Goal: Book appointment/travel/reservation

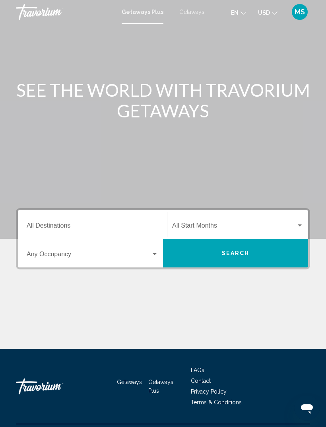
click at [52, 224] on input "Destination All Destinations" at bounding box center [93, 226] width 132 height 7
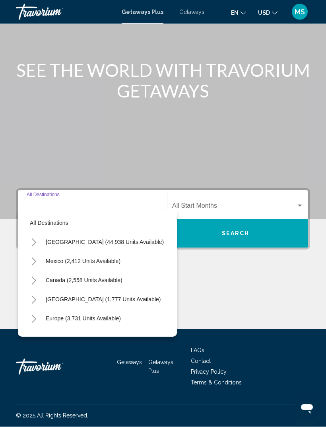
scroll to position [25, 0]
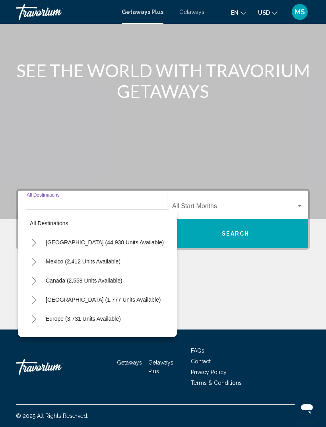
click at [34, 311] on button "Toggle Europe (3,731 units available)" at bounding box center [34, 319] width 16 height 16
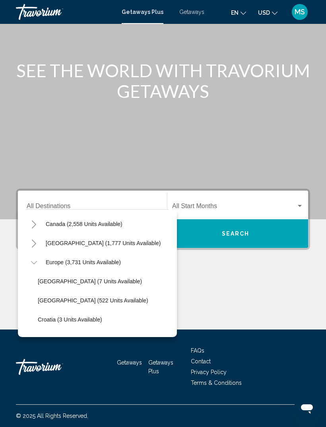
scroll to position [53, 0]
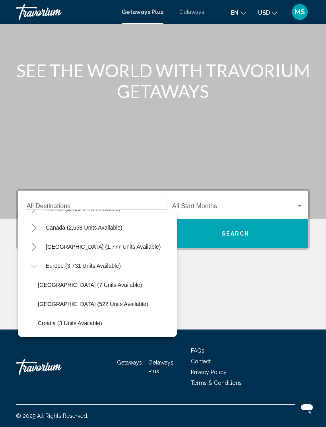
click at [59, 262] on span "Europe (3,731 units available)" at bounding box center [83, 265] width 75 height 6
type input "**********"
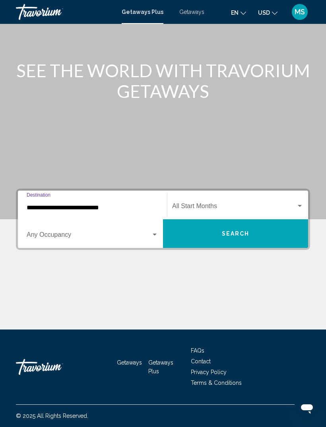
click at [182, 204] on span "Search widget" at bounding box center [234, 207] width 124 height 7
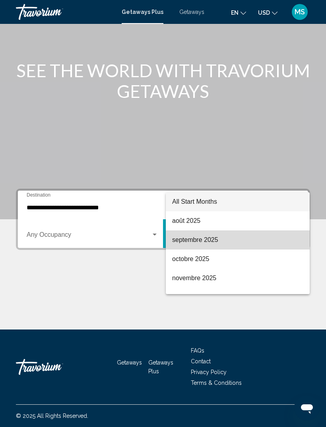
click at [183, 237] on span "septembre 2025" at bounding box center [237, 239] width 131 height 19
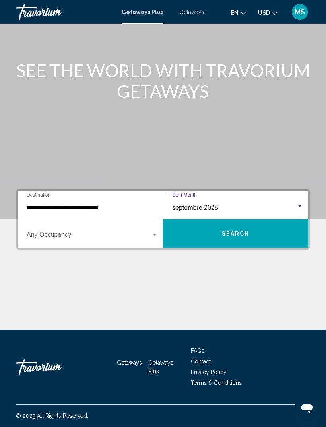
click at [46, 233] on span "Search widget" at bounding box center [89, 236] width 124 height 7
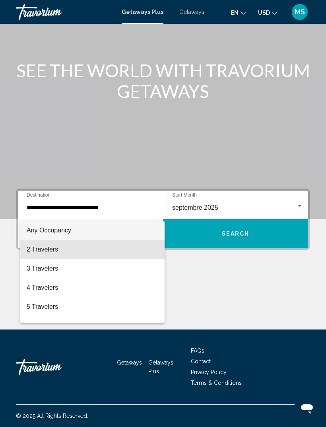
click at [32, 245] on span "2 Travelers" at bounding box center [93, 249] width 132 height 19
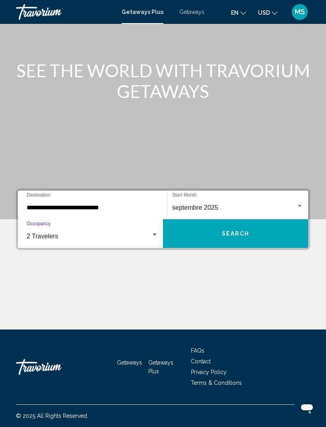
click at [191, 228] on button "Search" at bounding box center [235, 233] width 145 height 29
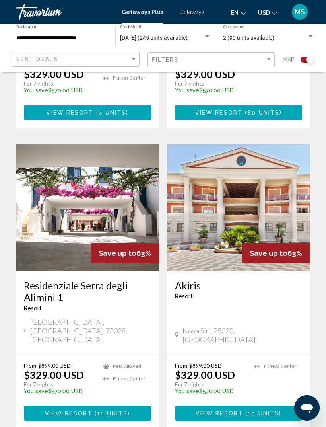
scroll to position [1624, 0]
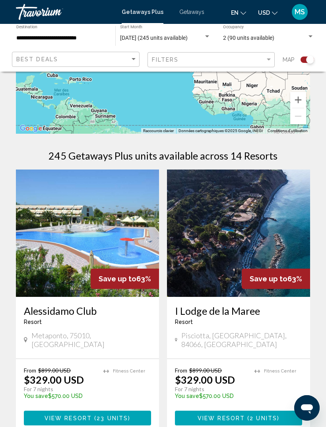
scroll to position [104, 0]
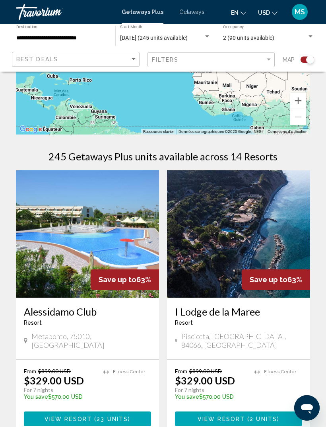
click at [286, 252] on img "Main content" at bounding box center [238, 233] width 143 height 127
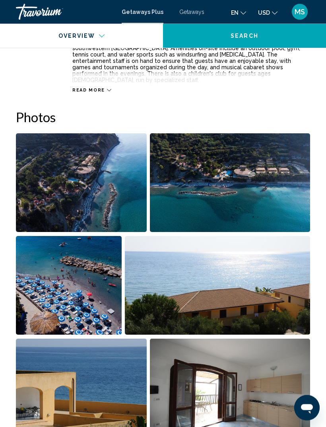
scroll to position [449, 0]
